Goal: Entertainment & Leisure: Consume media (video, audio)

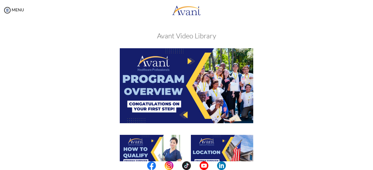
click at [145, 149] on img at bounding box center [151, 152] width 62 height 35
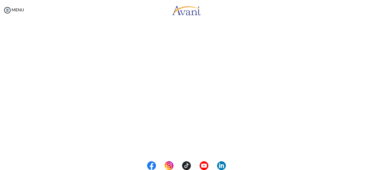
scroll to position [96, 0]
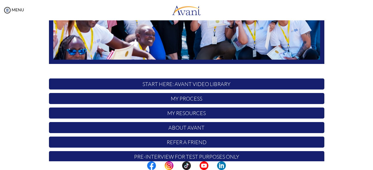
scroll to position [153, 0]
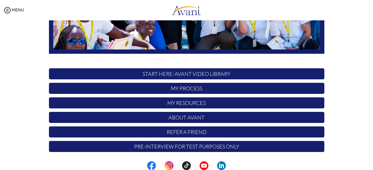
click at [233, 75] on p "START HERE: Avant Video Library" at bounding box center [186, 73] width 275 height 11
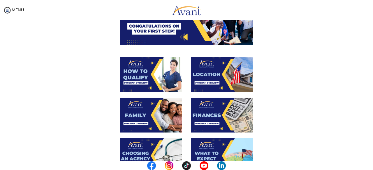
scroll to position [79, 0]
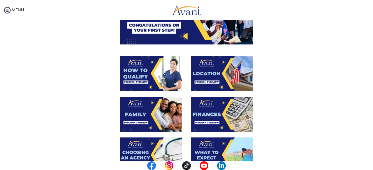
click at [206, 79] on img at bounding box center [222, 73] width 62 height 35
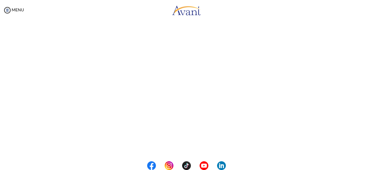
scroll to position [116, 0]
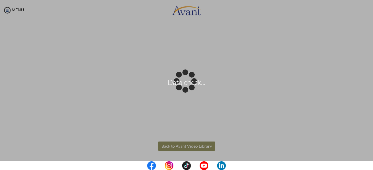
click at [202, 146] on body "Data check... Maintenance break. Please come back in 2 hours. MENU My Status Wh…" at bounding box center [186, 85] width 373 height 170
click at [190, 89] on div "Data check..." at bounding box center [186, 85] width 8 height 8
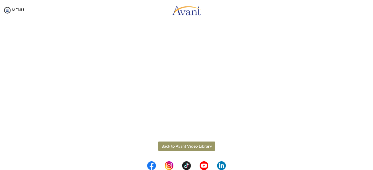
click at [202, 146] on button "Back to Avant Video Library" at bounding box center [186, 146] width 57 height 9
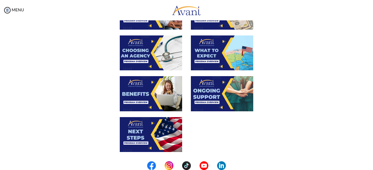
scroll to position [184, 0]
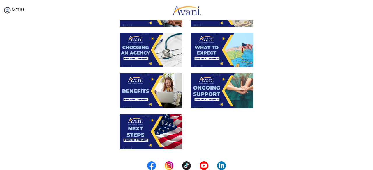
click at [202, 93] on img at bounding box center [222, 90] width 62 height 35
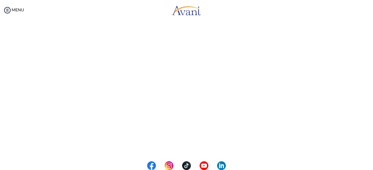
scroll to position [137, 0]
